Goal: Task Accomplishment & Management: Use online tool/utility

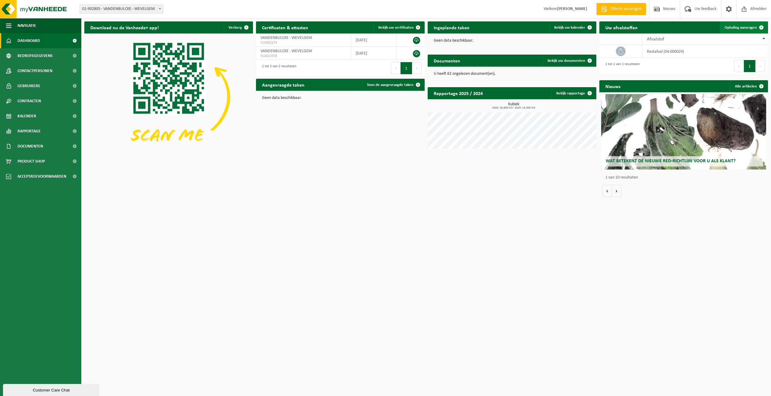
click at [741, 26] on span "Ophaling aanvragen" at bounding box center [741, 28] width 32 height 4
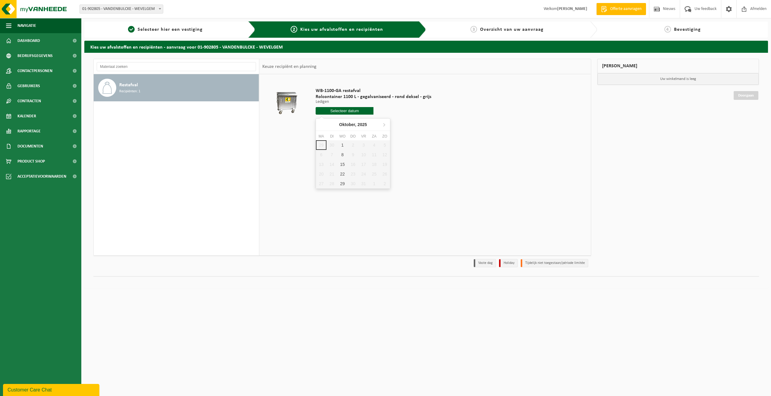
click at [348, 111] on input "text" at bounding box center [345, 111] width 58 height 8
click at [343, 146] on div "1" at bounding box center [342, 145] width 11 height 10
type input "Van 2025-10-01"
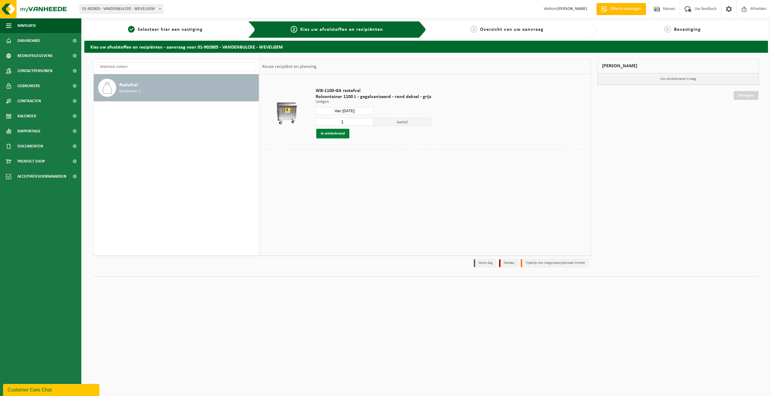
click at [339, 133] on button "In winkelmand" at bounding box center [332, 134] width 33 height 10
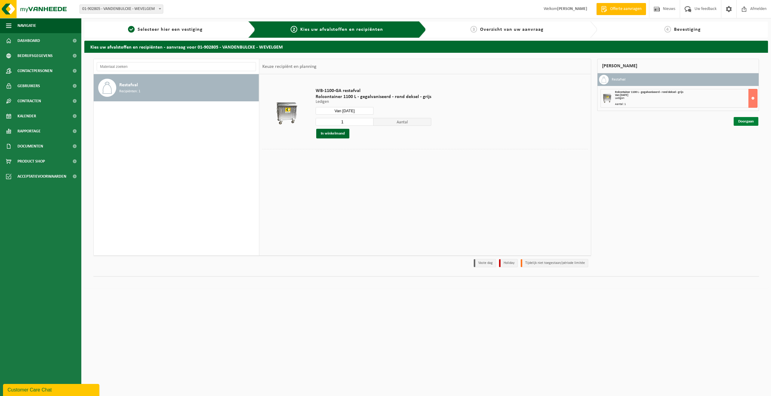
click at [751, 122] on link "Doorgaan" at bounding box center [746, 121] width 25 height 9
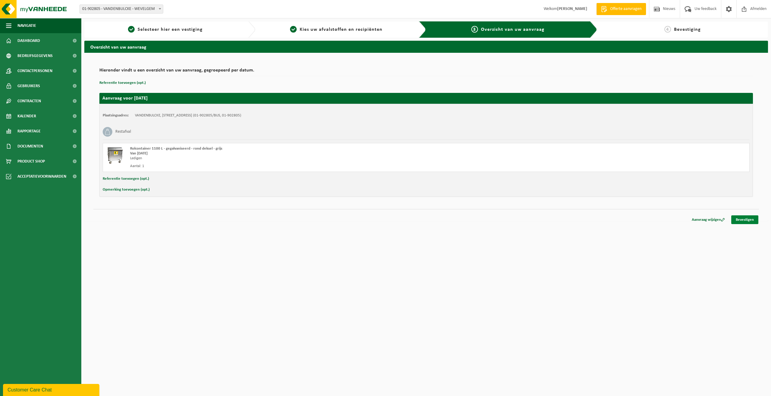
click at [748, 218] on link "Bevestigen" at bounding box center [745, 219] width 27 height 9
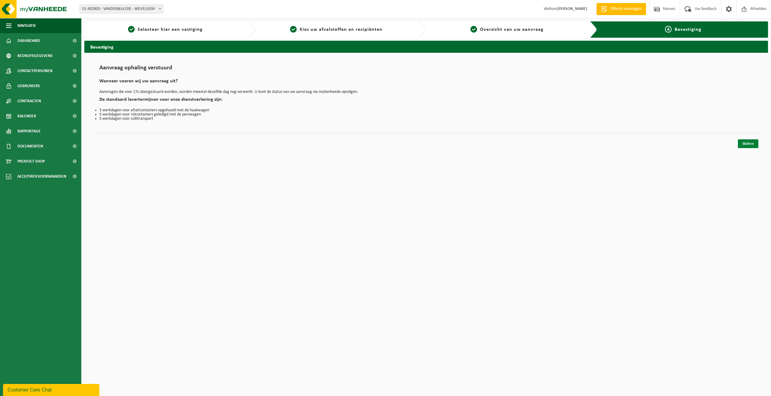
click at [751, 144] on link "Sluiten" at bounding box center [748, 143] width 20 height 9
